Goal: Task Accomplishment & Management: Manage account settings

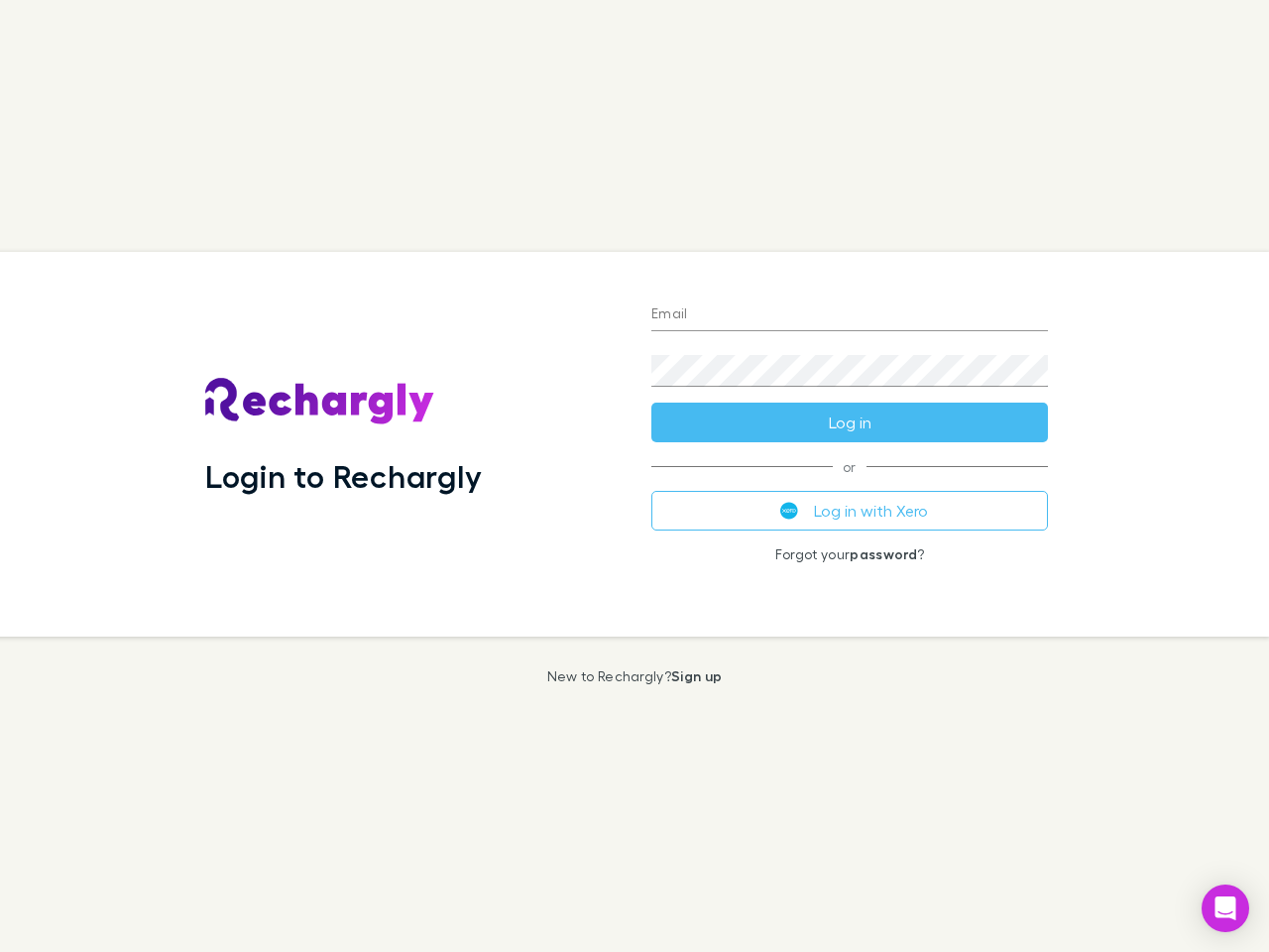
click at [635, 476] on div "Login to Rechargly" at bounding box center [412, 444] width 446 height 385
click at [850, 315] on input "Email" at bounding box center [850, 315] width 397 height 32
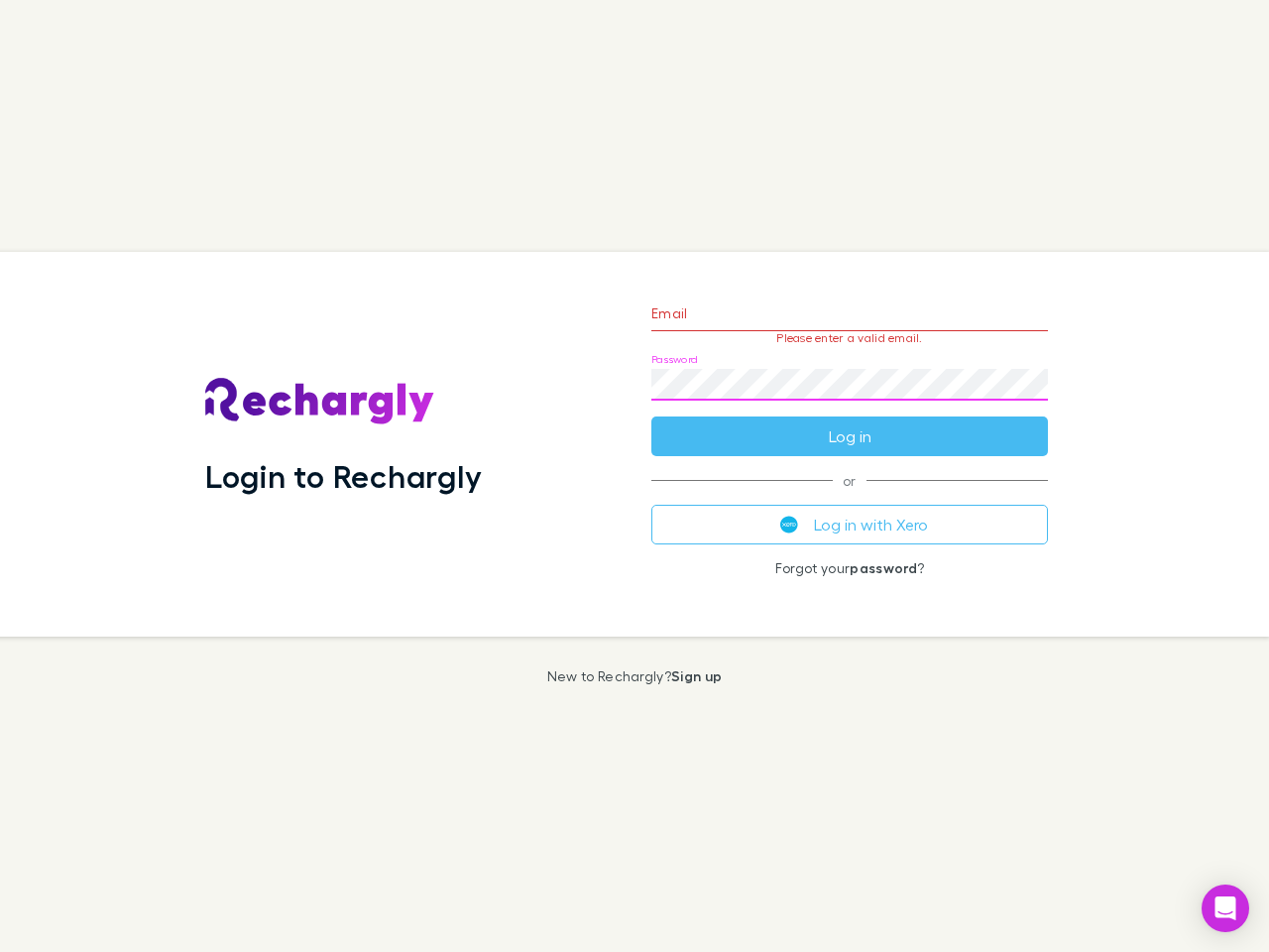
click at [850, 422] on form "Email Please enter a valid email. Password Log in" at bounding box center [850, 369] width 397 height 172
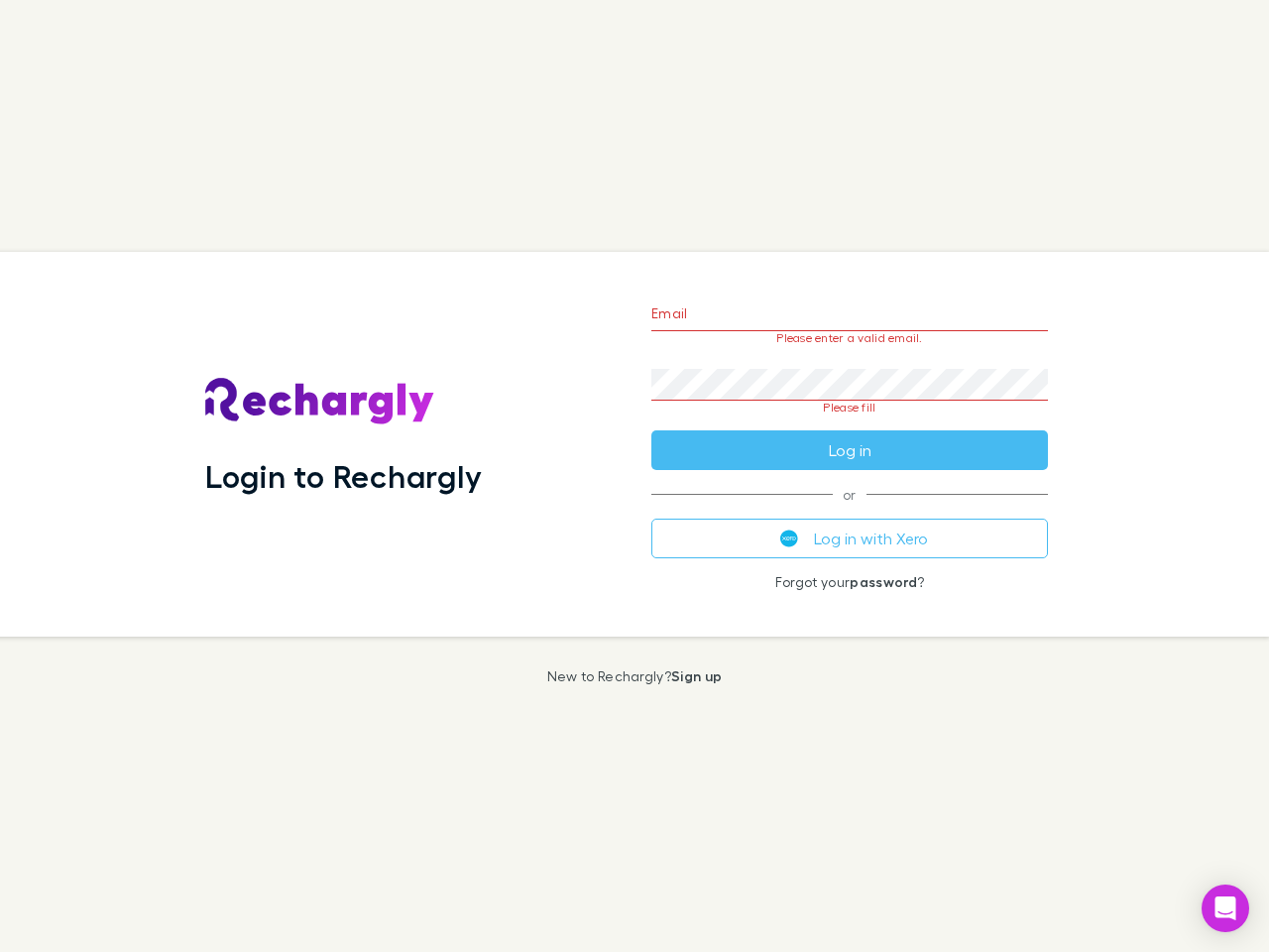
click at [850, 510] on div "Email Please enter a valid email. Password Please fill Log in or Log in with Xe…" at bounding box center [850, 444] width 428 height 385
click at [1226, 908] on icon "Open Intercom Messenger" at bounding box center [1226, 908] width 21 height 24
